Goal: Task Accomplishment & Management: Complete application form

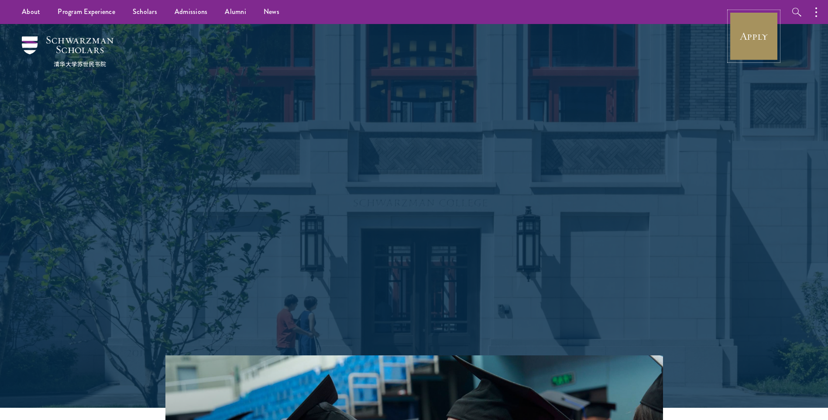
click at [768, 31] on link "Apply" at bounding box center [754, 36] width 49 height 49
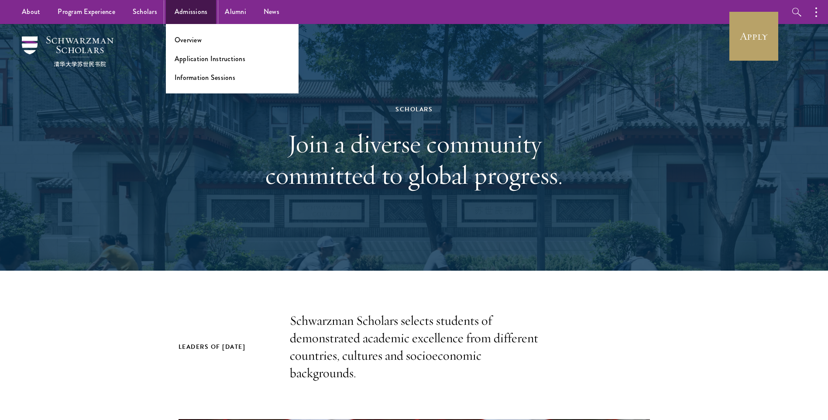
click at [201, 6] on link "Admissions" at bounding box center [191, 12] width 51 height 24
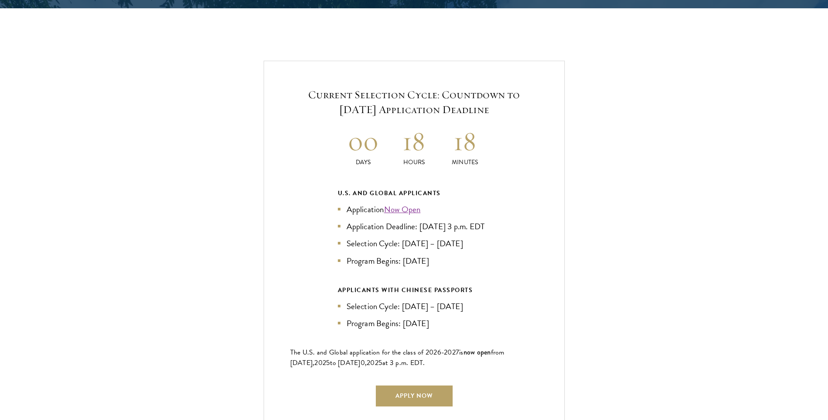
scroll to position [1878, 0]
